Goal: Information Seeking & Learning: Learn about a topic

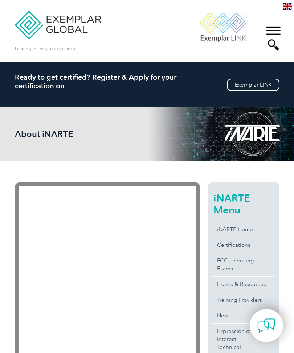
click at [236, 266] on link "FCC Licensing Exams" at bounding box center [243, 264] width 60 height 23
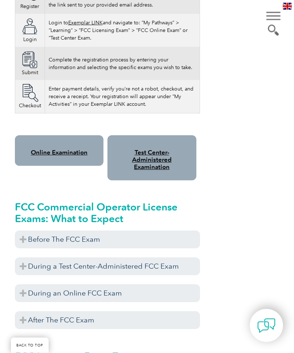
scroll to position [602, 0]
click at [122, 284] on h3 "During an Online FCC Exam" at bounding box center [107, 293] width 185 height 18
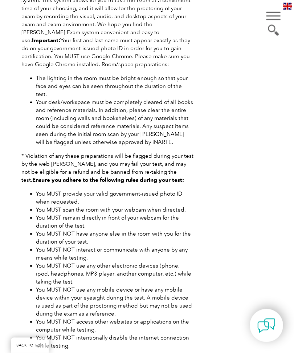
scroll to position [947, 0]
click at [255, 248] on div "Please note As of April 19, 2022, the FCC has implemented application fees for …" at bounding box center [147, 121] width 265 height 1815
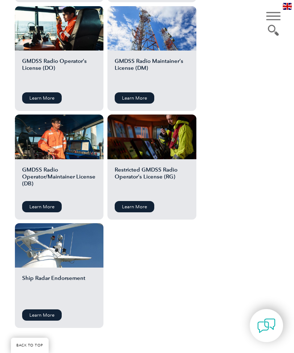
scroll to position [1488, 0]
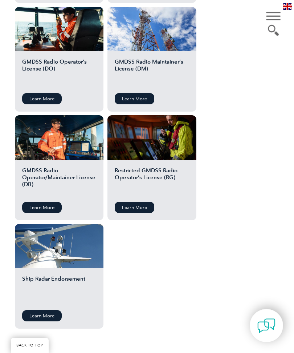
click at [44, 310] on link "Learn More" at bounding box center [42, 315] width 40 height 11
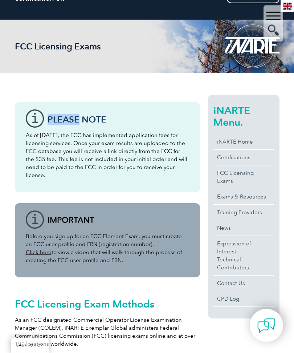
scroll to position [88, 0]
click at [259, 215] on link "Training Providers" at bounding box center [243, 211] width 60 height 15
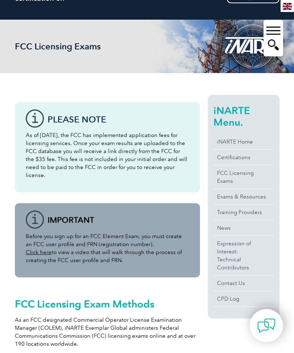
scroll to position [112, 0]
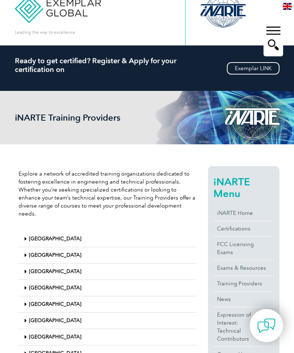
scroll to position [53, 0]
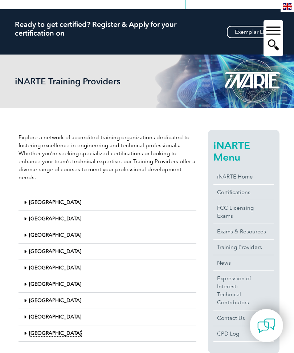
click at [58, 330] on link "United States" at bounding box center [55, 333] width 52 height 6
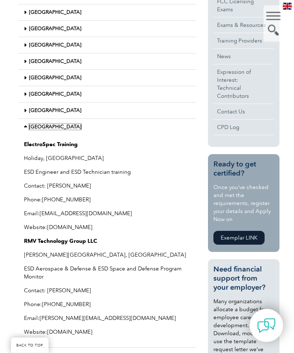
scroll to position [227, 0]
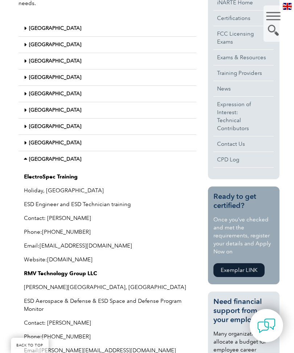
click at [249, 76] on link "Training Providers" at bounding box center [243, 72] width 60 height 15
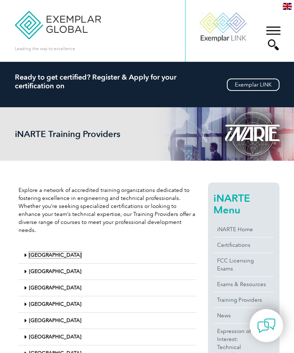
click at [34, 252] on link "[GEOGRAPHIC_DATA]" at bounding box center [55, 255] width 52 height 6
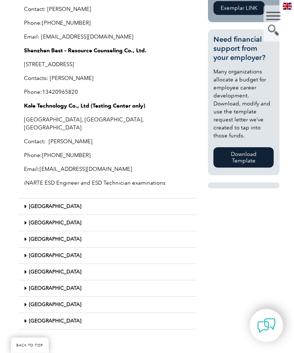
scroll to position [490, 0]
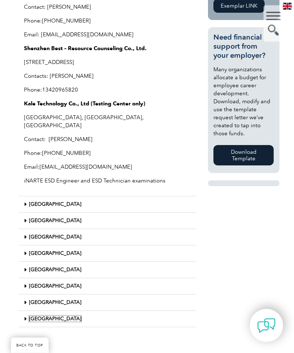
click at [60, 316] on link "[GEOGRAPHIC_DATA]" at bounding box center [55, 319] width 52 height 6
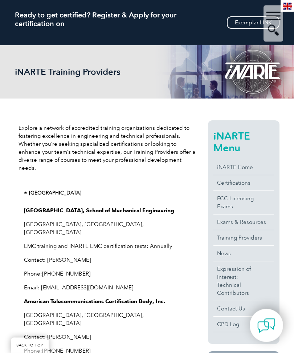
scroll to position [50, 0]
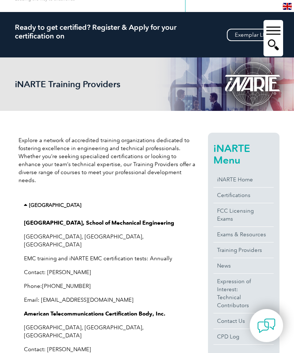
click at [62, 141] on p "Explore a network of accredited training organizations dedicated to fostering e…" at bounding box center [108, 160] width 178 height 48
